Goal: Find specific page/section: Find specific page/section

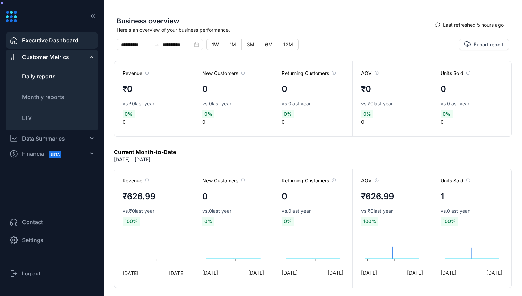
click at [55, 77] on span "Daily reports" at bounding box center [38, 76] width 33 height 7
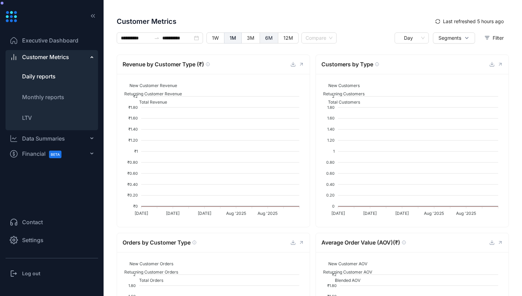
click at [271, 37] on span "6M" at bounding box center [269, 38] width 8 height 6
click at [287, 39] on span "12M" at bounding box center [289, 38] width 10 height 6
click at [146, 37] on input "**********" at bounding box center [136, 38] width 30 height 8
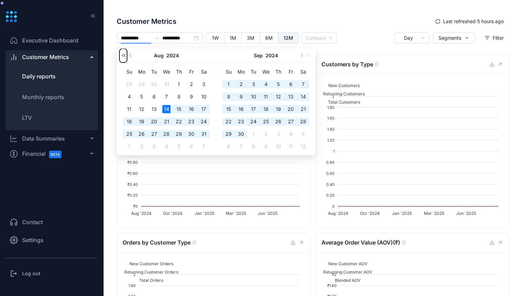
click at [122, 56] on button "button" at bounding box center [123, 56] width 8 height 14
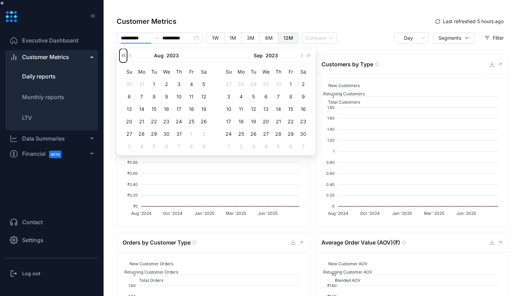
click at [122, 56] on button "button" at bounding box center [123, 56] width 8 height 14
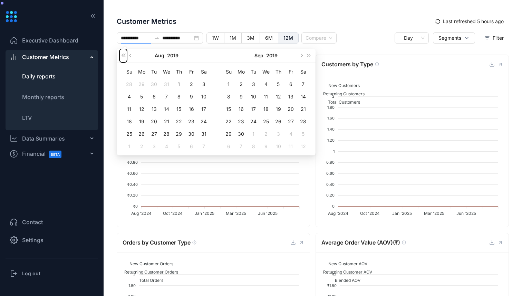
click at [122, 56] on button "button" at bounding box center [123, 56] width 8 height 14
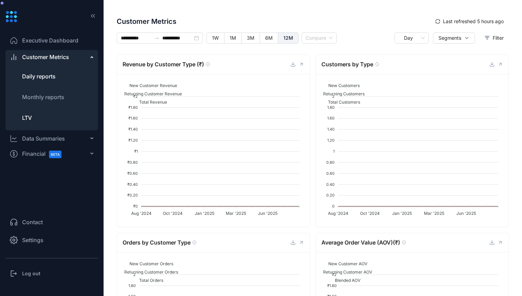
click at [32, 118] on span "LTV" at bounding box center [27, 117] width 10 height 7
type input "**********"
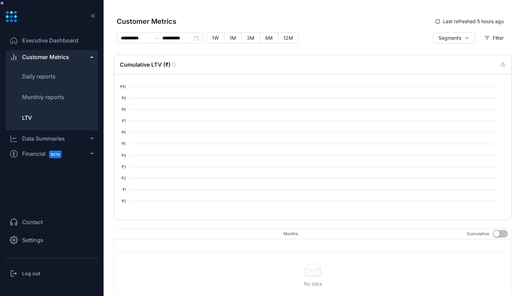
click at [47, 43] on span "Executive Dashboard" at bounding box center [50, 40] width 56 height 8
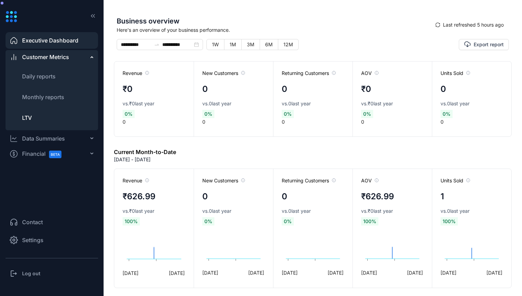
click at [26, 118] on span "LTV" at bounding box center [27, 117] width 10 height 7
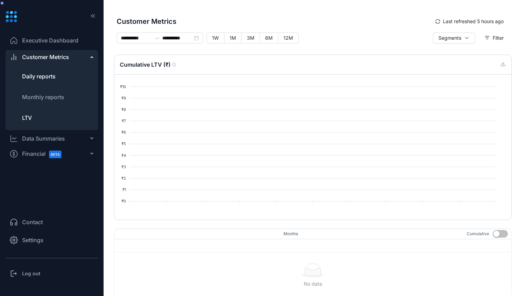
click at [54, 71] on li "Daily reports" at bounding box center [52, 76] width 93 height 17
type input "**********"
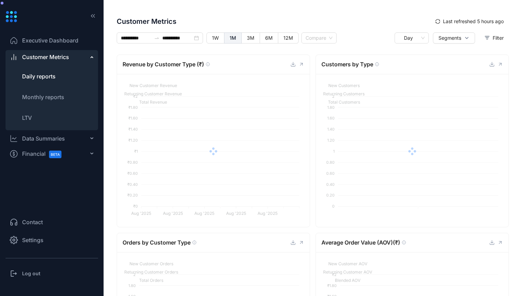
click at [66, 39] on span "Executive Dashboard" at bounding box center [50, 40] width 56 height 8
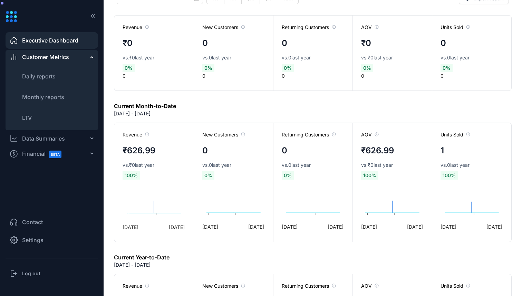
scroll to position [39, 0]
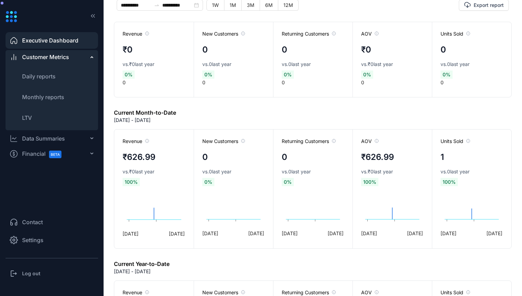
click at [56, 37] on span "Executive Dashboard" at bounding box center [50, 40] width 56 height 8
click at [33, 117] on li "LTV" at bounding box center [52, 117] width 93 height 17
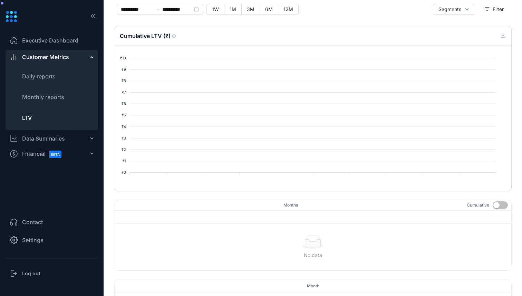
scroll to position [26, 0]
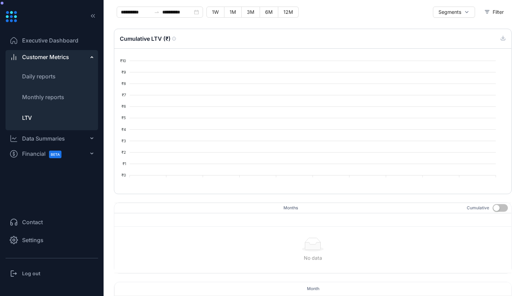
click at [57, 33] on li "Executive Dashboard" at bounding box center [52, 40] width 93 height 17
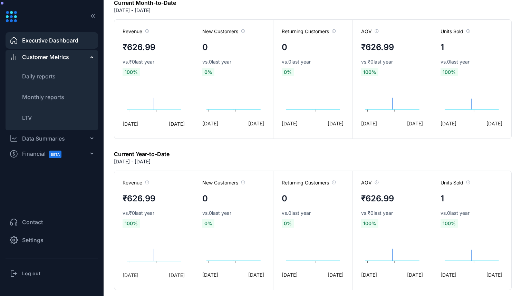
scroll to position [209, 0]
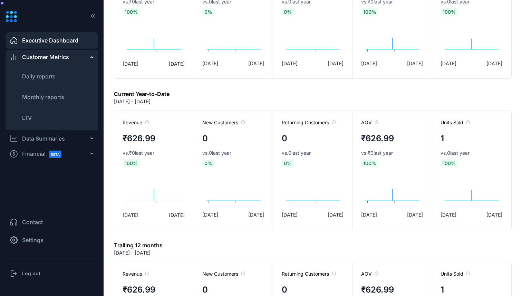
click at [41, 137] on div "Data Summaries" at bounding box center [43, 138] width 43 height 8
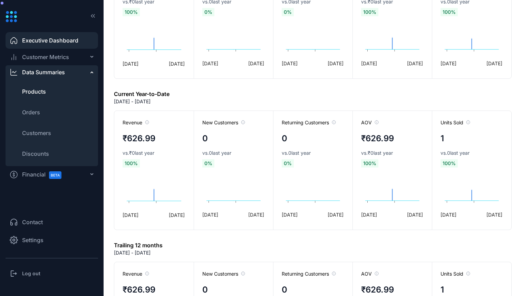
click at [34, 95] on span "Products" at bounding box center [34, 91] width 24 height 8
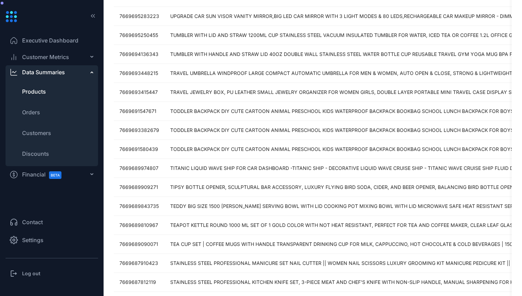
scroll to position [362, 0]
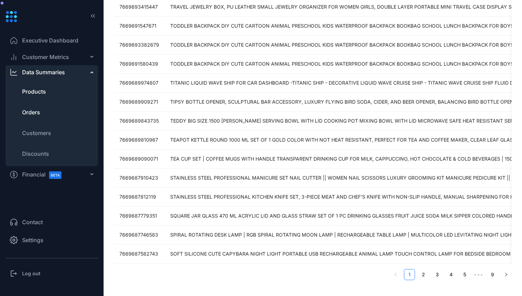
click at [39, 111] on span "Orders" at bounding box center [31, 112] width 18 height 8
type input "**********"
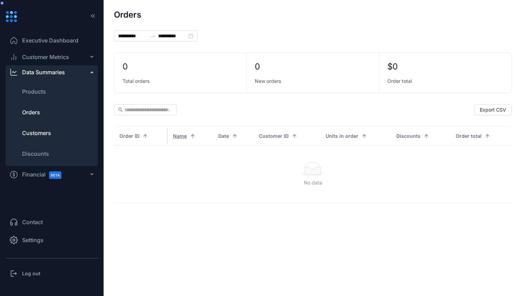
click at [39, 132] on span "Customers" at bounding box center [36, 133] width 29 height 8
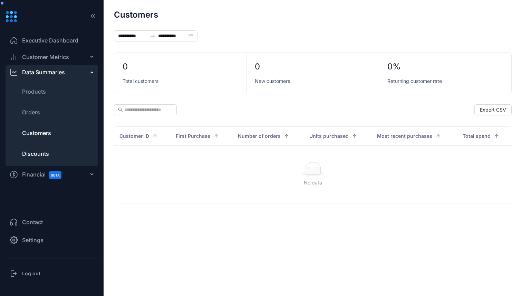
click at [42, 150] on span "Discounts" at bounding box center [35, 154] width 27 height 8
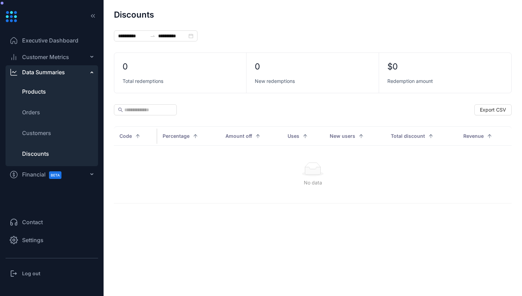
click at [43, 89] on span "Products" at bounding box center [34, 91] width 24 height 8
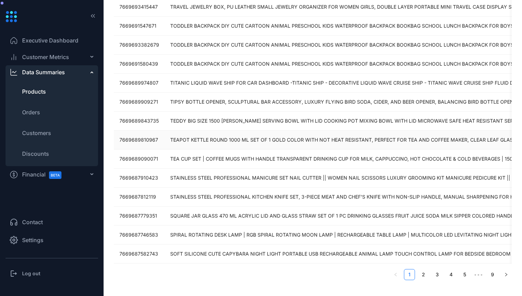
scroll to position [362, 0]
click at [422, 274] on link "2" at bounding box center [423, 274] width 10 height 10
